Goal: Task Accomplishment & Management: Use online tool/utility

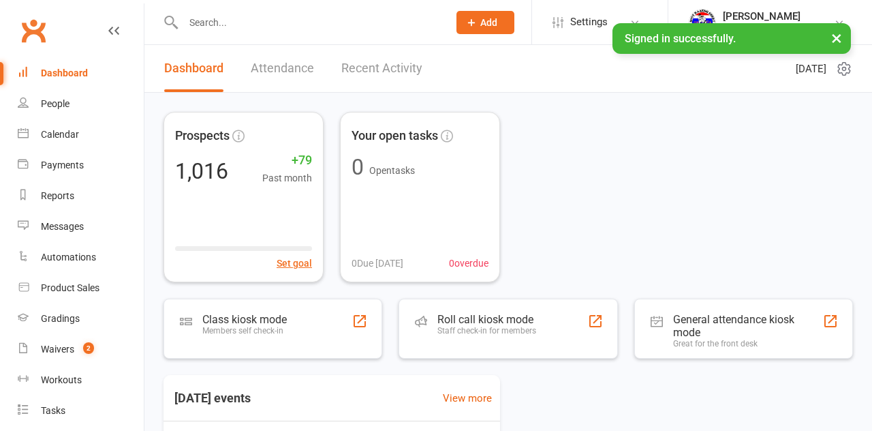
click at [315, 342] on div "Class kiosk mode Members self check-in" at bounding box center [273, 329] width 219 height 60
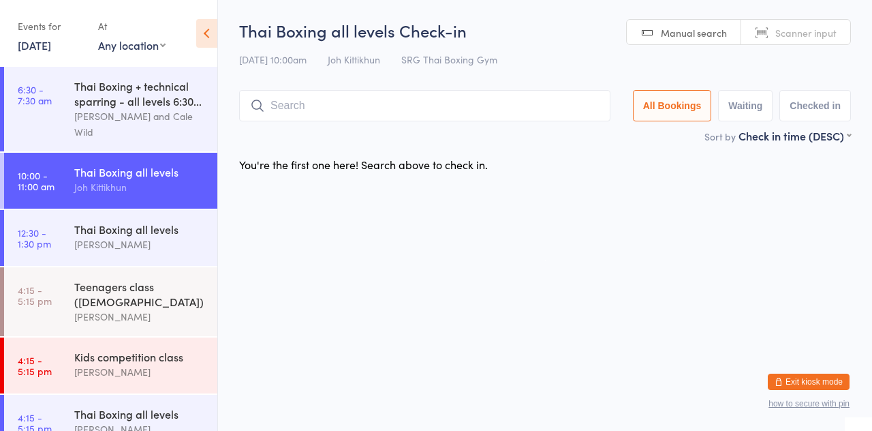
click at [359, 129] on div "Sort by Check in time (DESC) First name (ASC) First name (DESC) Last name (ASC)…" at bounding box center [545, 135] width 612 height 15
click at [356, 106] on input "search" at bounding box center [424, 105] width 371 height 31
type input "[PERSON_NAME]"
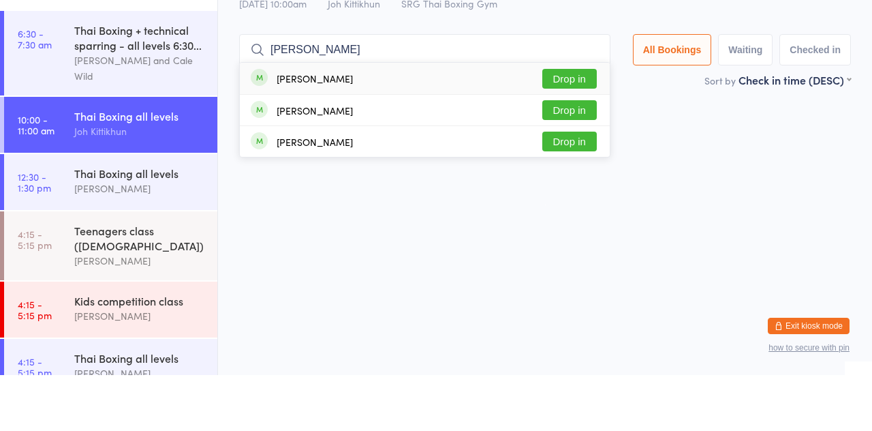
click at [585, 171] on button "Drop in" at bounding box center [569, 166] width 55 height 20
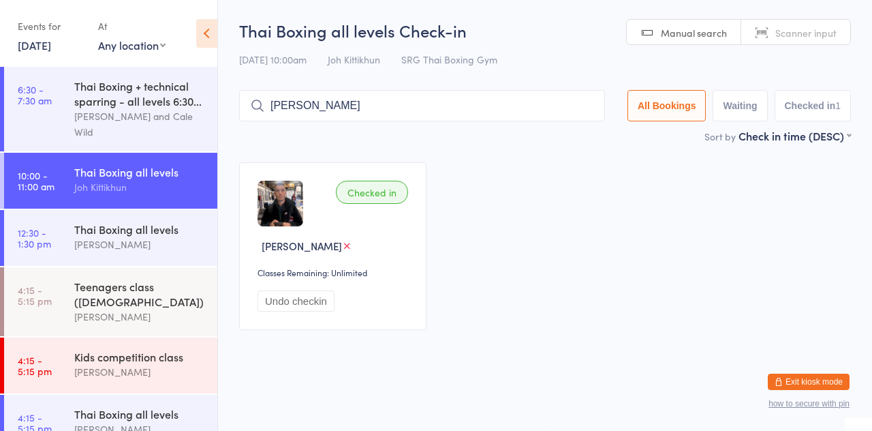
type input "[PERSON_NAME]"
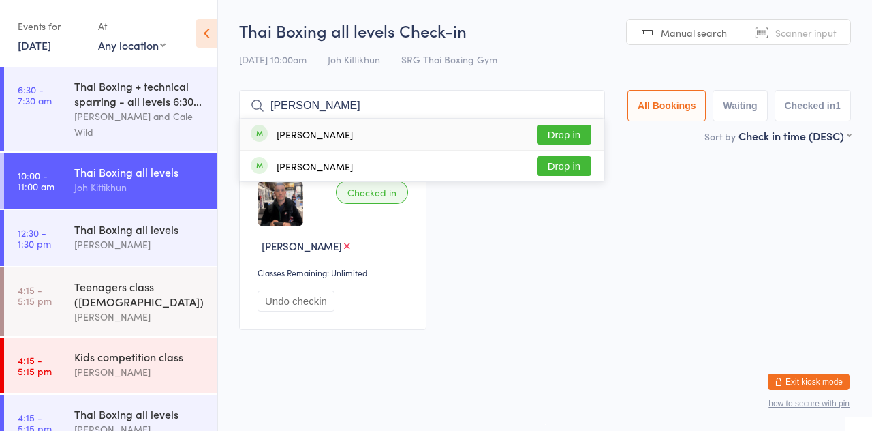
click at [565, 143] on button "Drop in" at bounding box center [564, 135] width 55 height 20
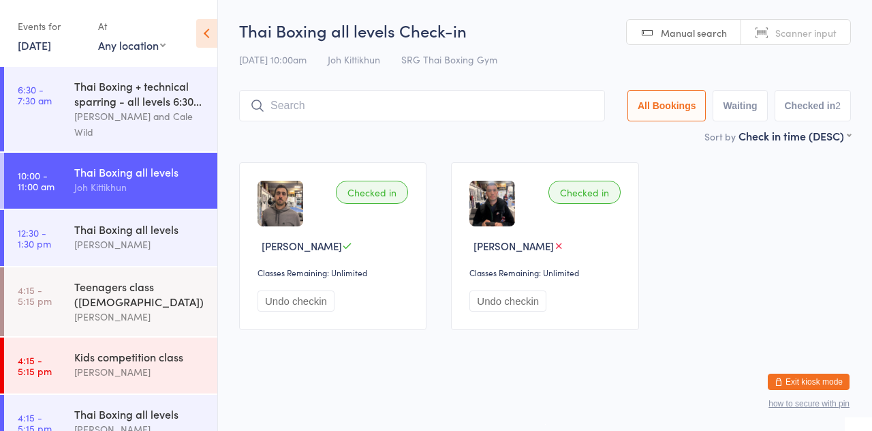
type input "C"
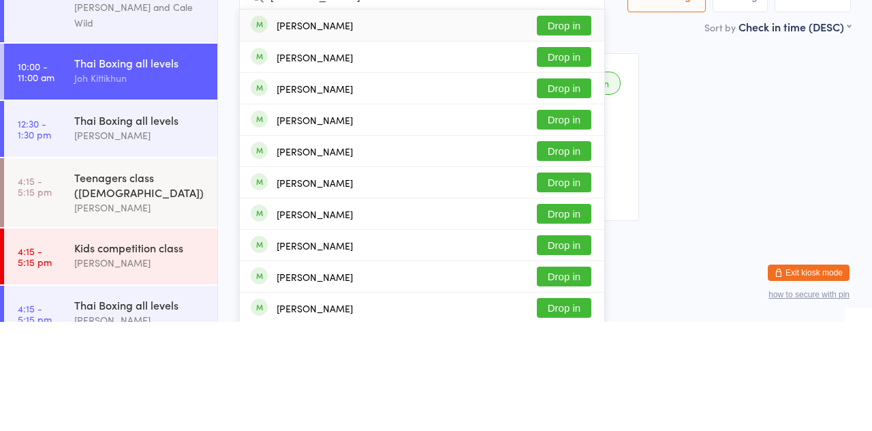
type input "James clarke"
click at [572, 264] on button "Drop in" at bounding box center [564, 260] width 55 height 20
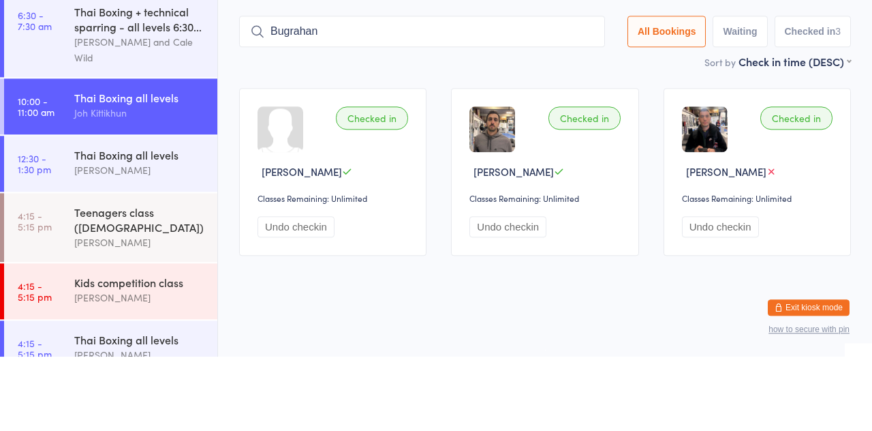
type input "Bugrahan"
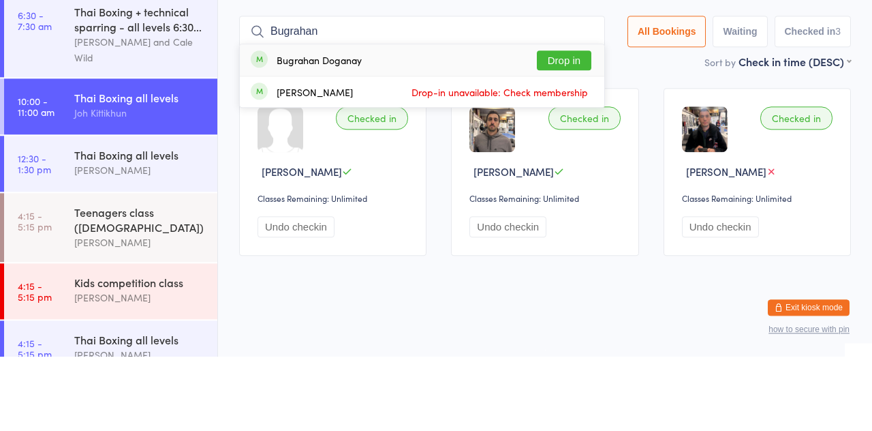
click at [564, 138] on button "Drop in" at bounding box center [564, 135] width 55 height 20
